Goal: Complete application form

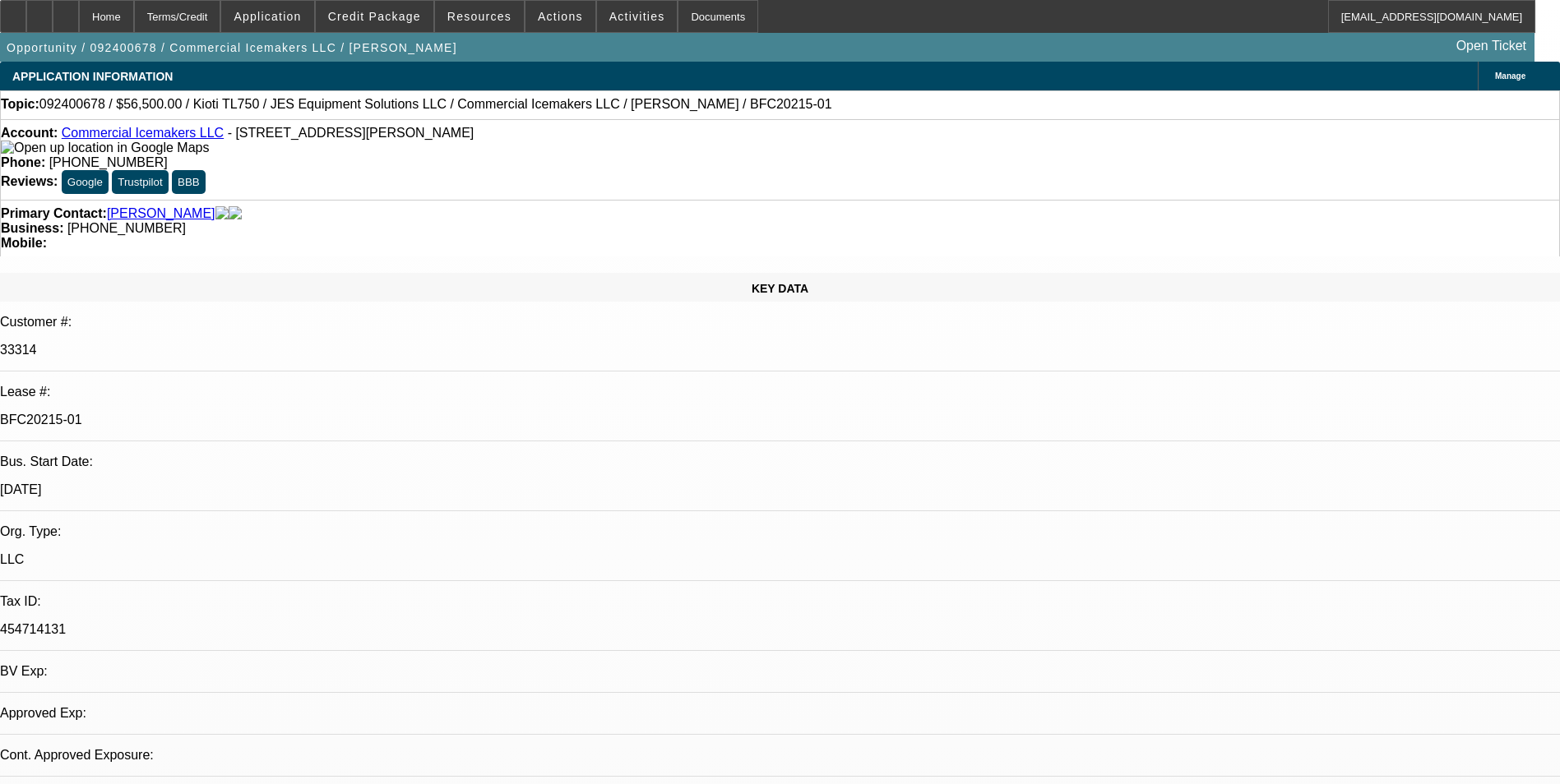
select select "0"
select select "0.1"
select select "0"
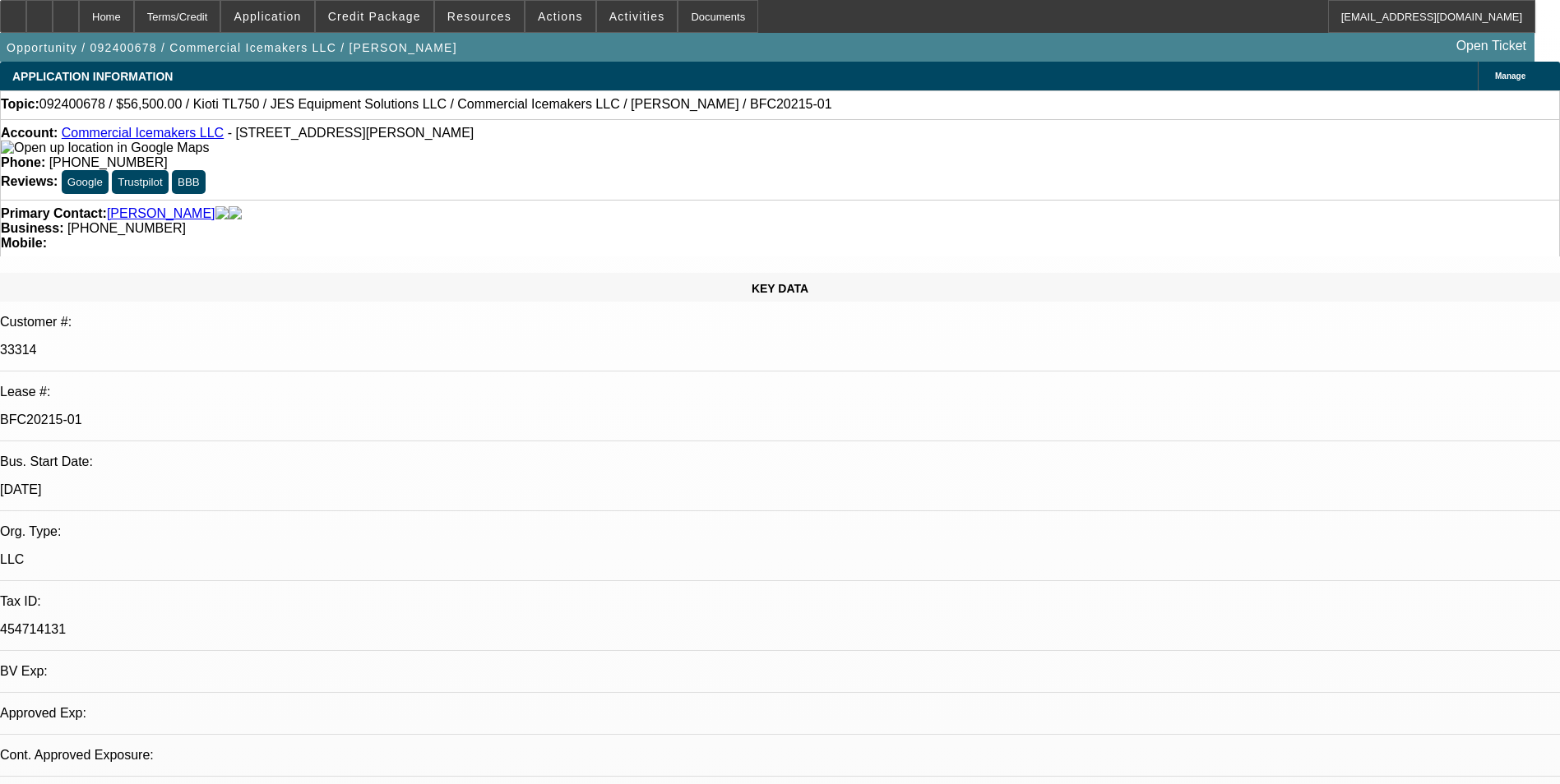
select select "0.1"
select select "0"
select select "0.1"
select select "0"
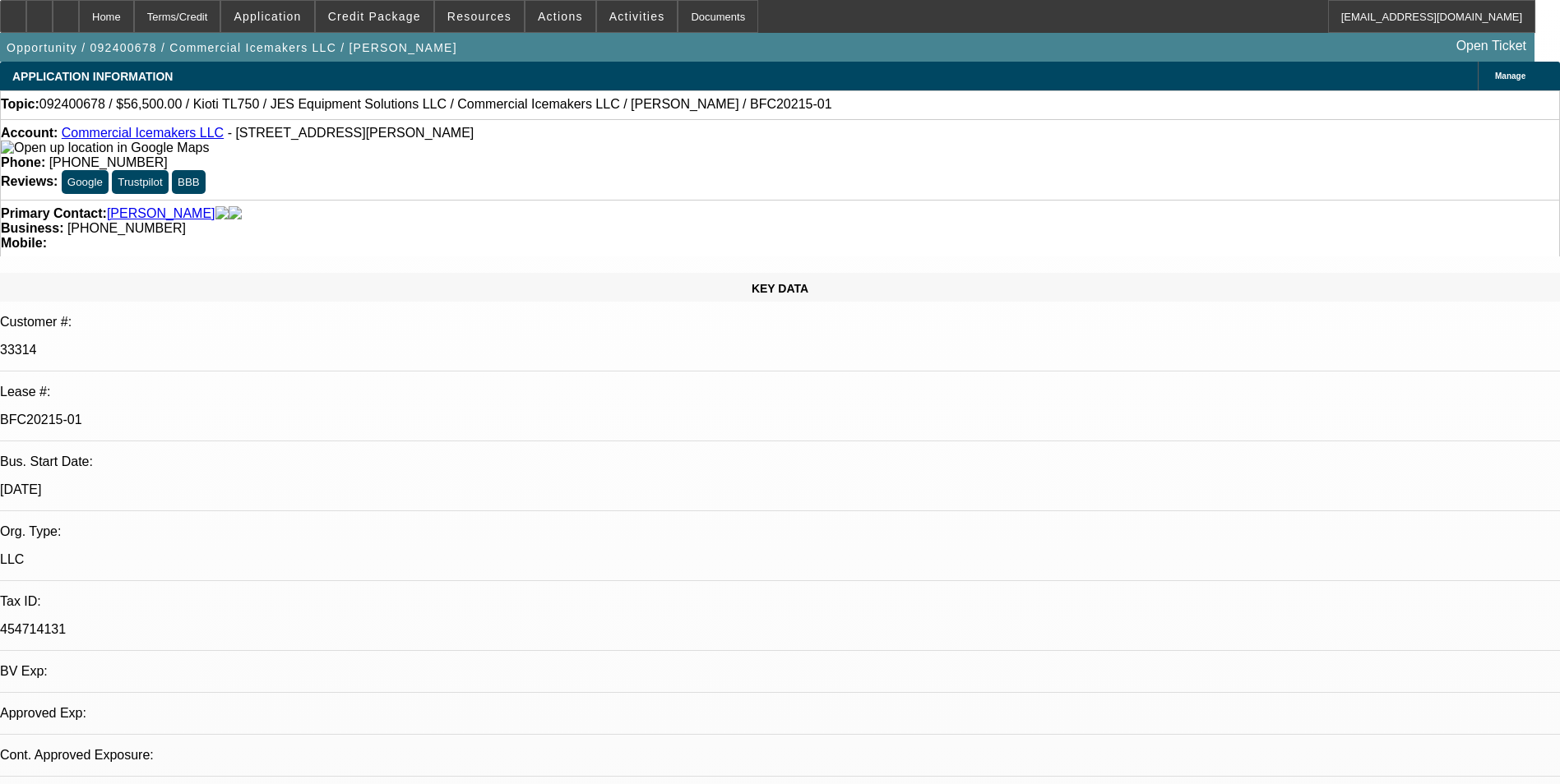
select select "0"
select select "0.1"
select select "1"
select select "4"
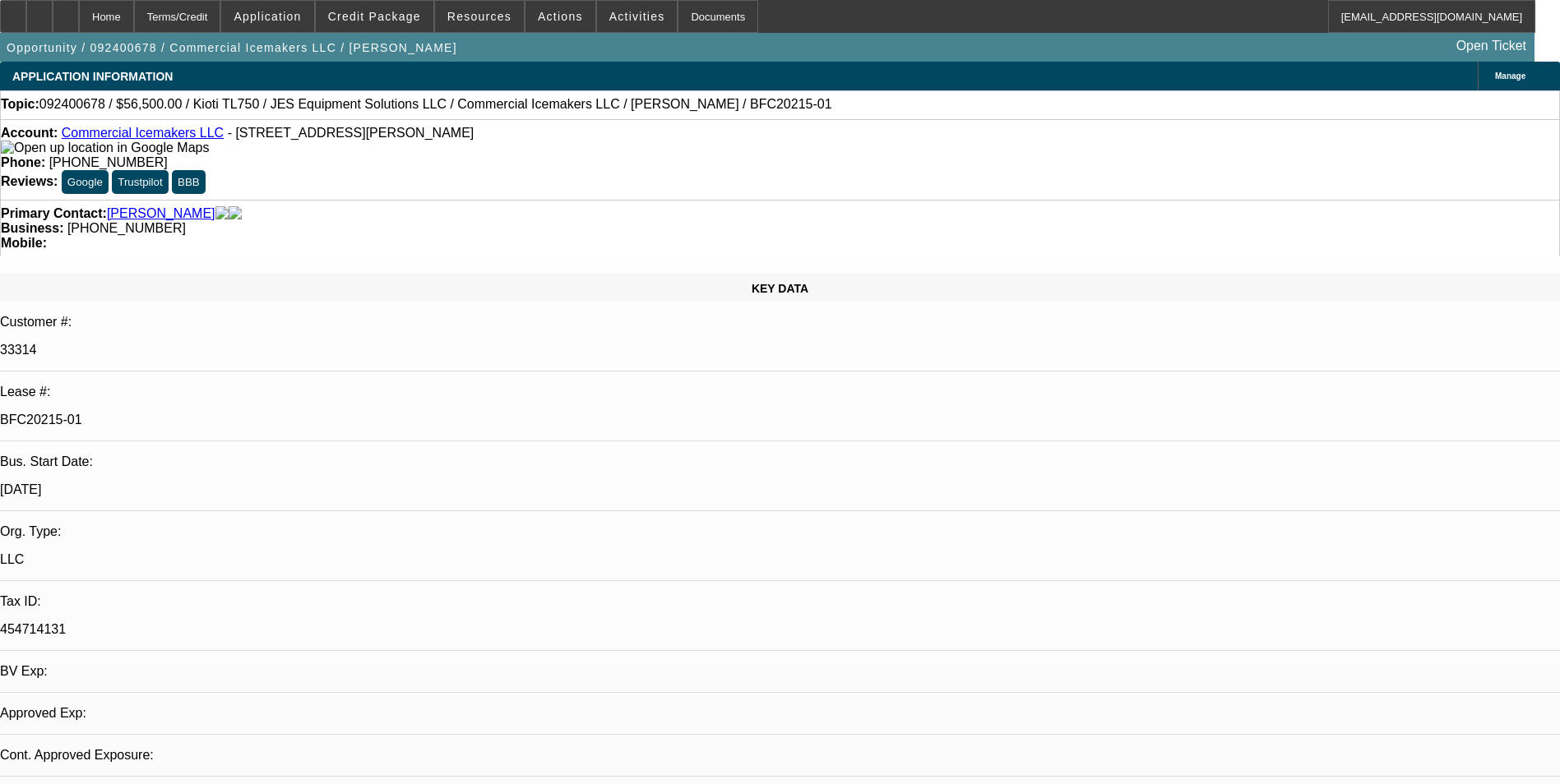
select select "1"
select select "4"
select select "1"
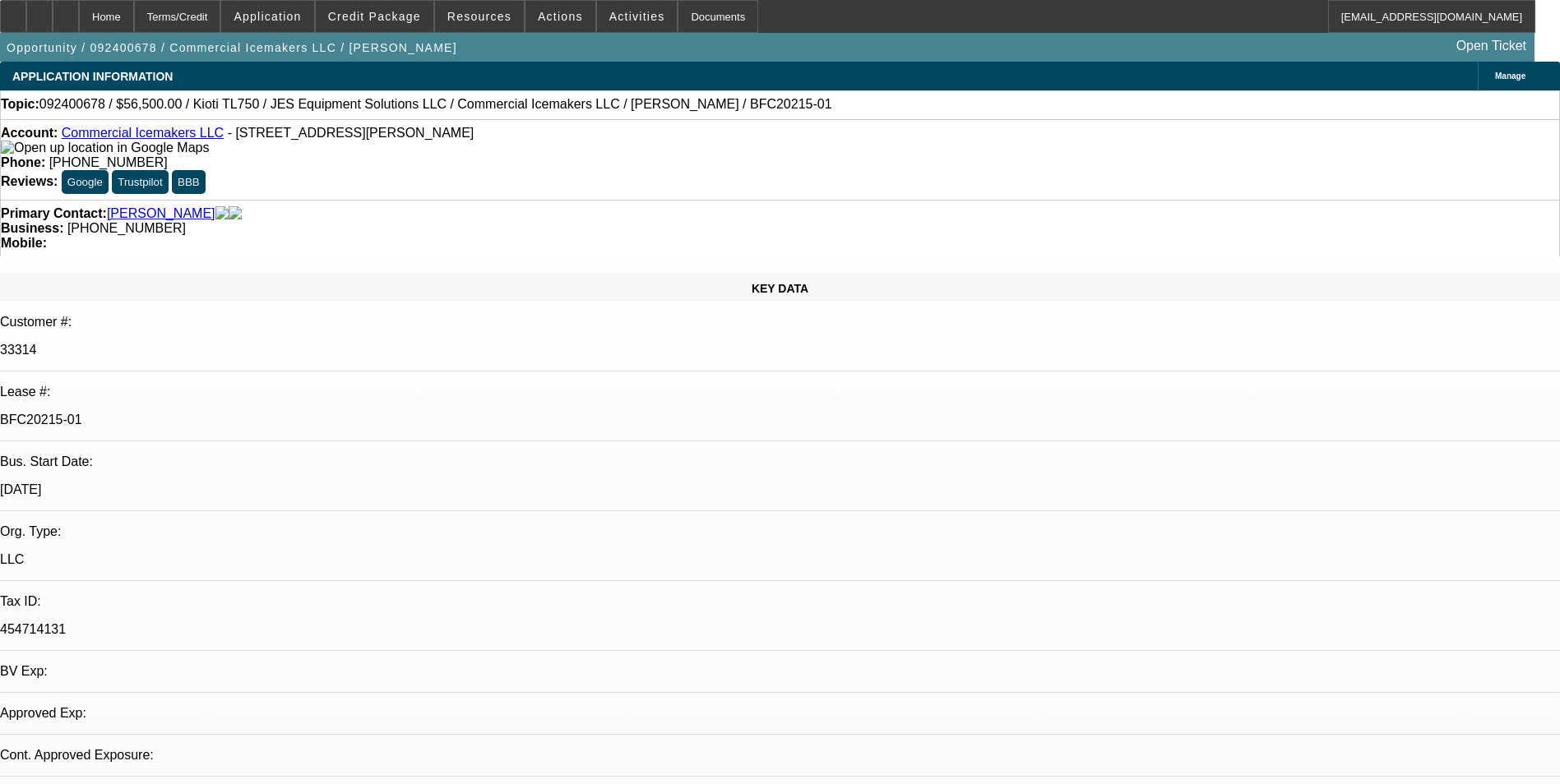
select select "4"
select select "1"
select select "4"
